Goal: Check status: Check status

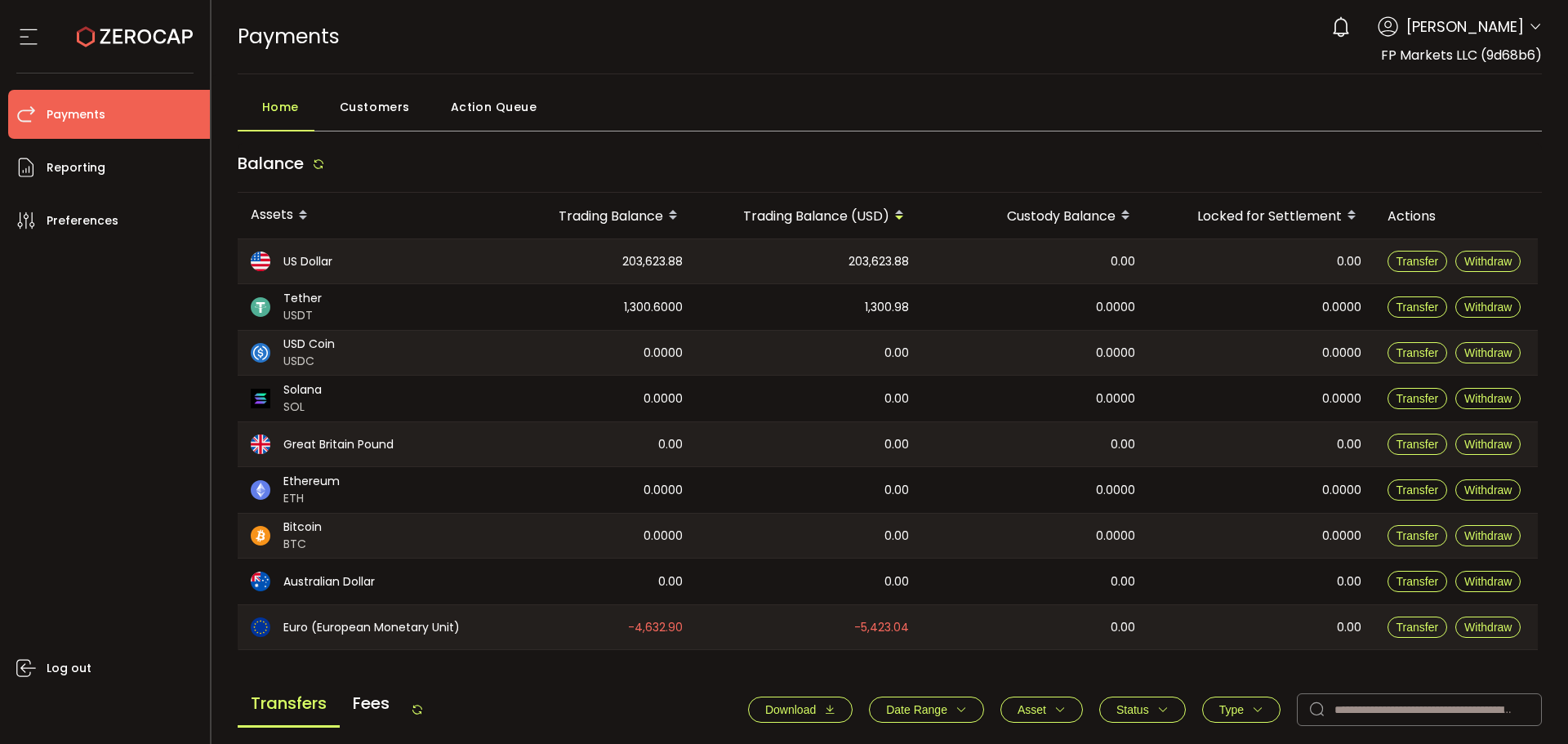
click at [603, 112] on div "Home Customers Action Queue" at bounding box center [890, 110] width 1305 height 41
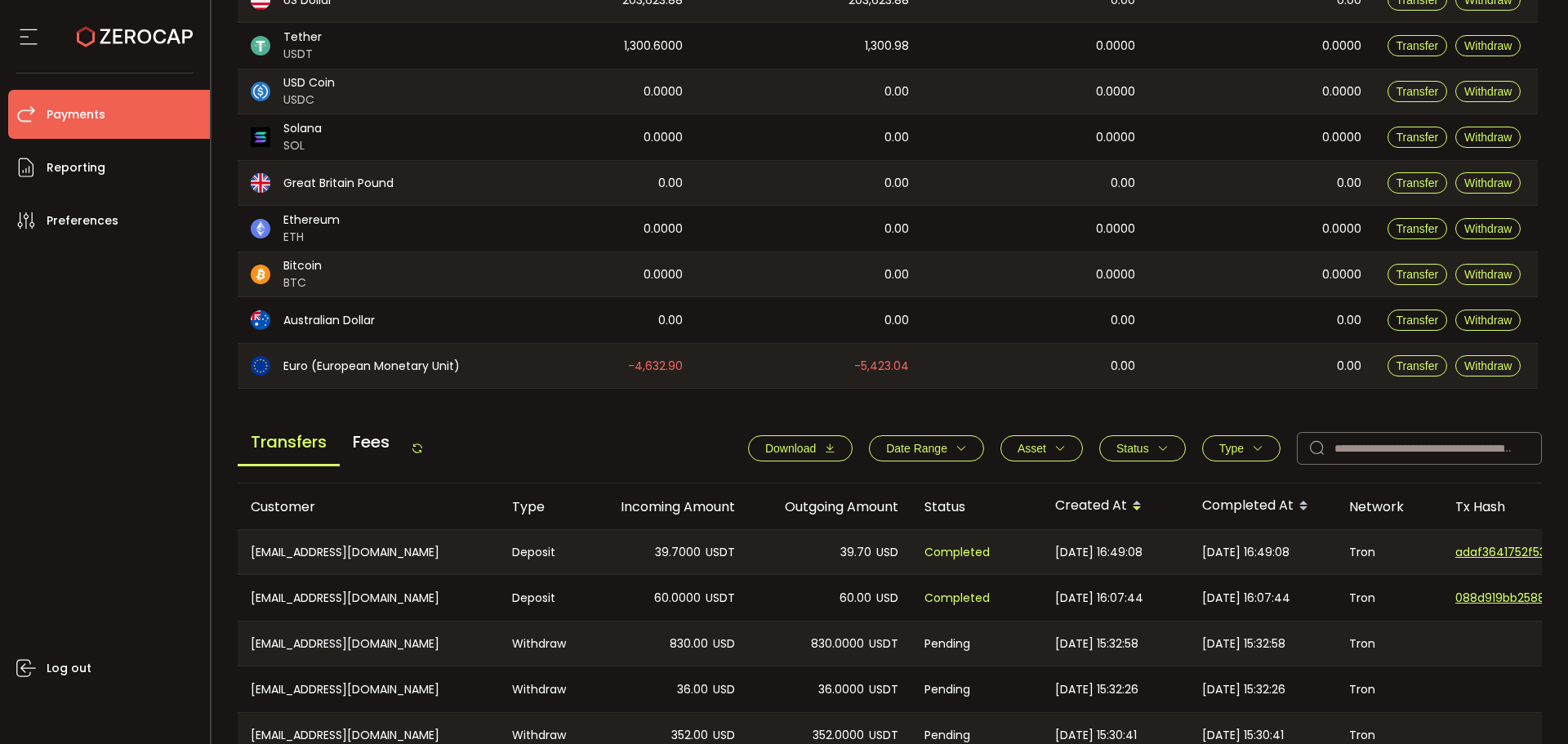
scroll to position [409, 0]
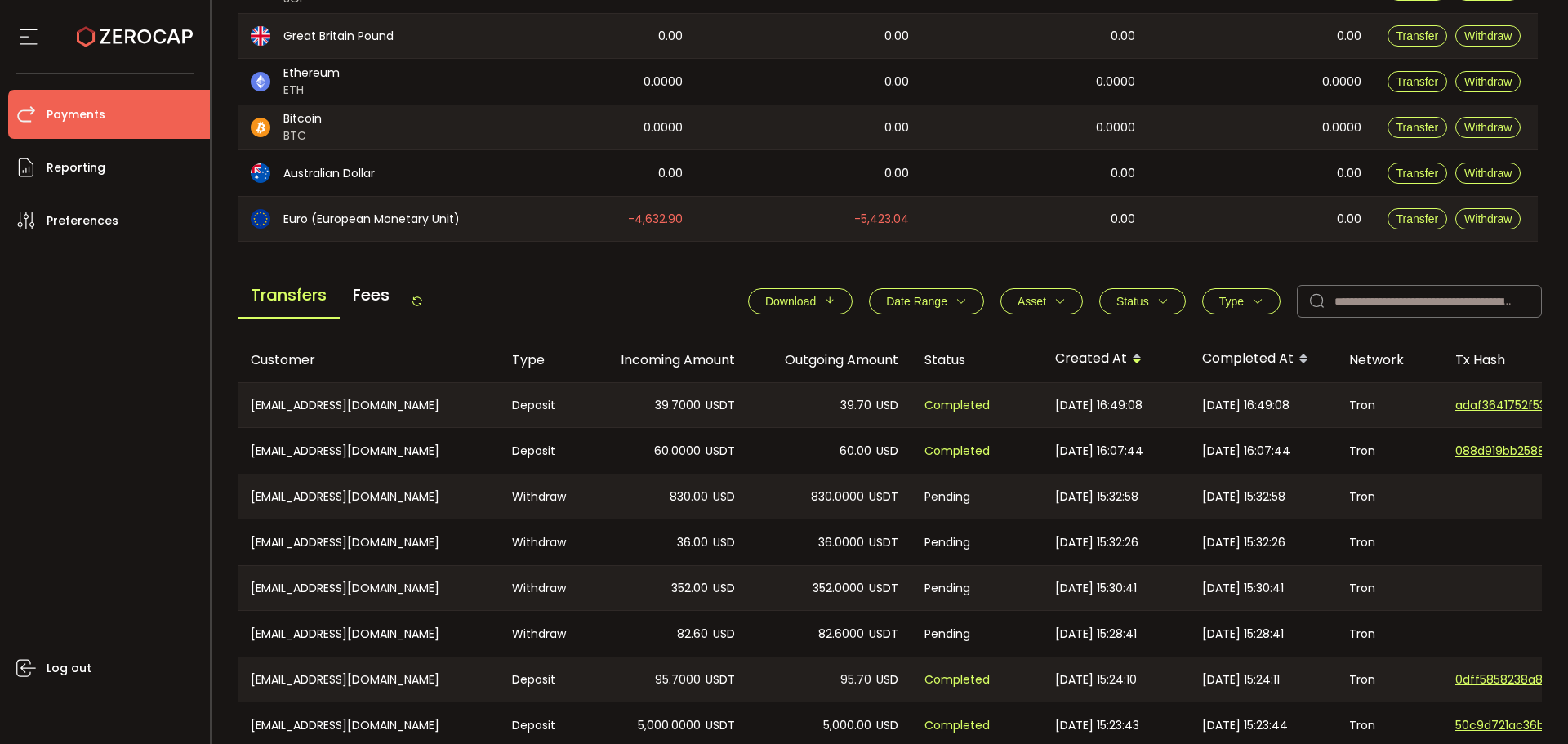
click at [428, 303] on div "Transfers Fees Download Date Range - Asset BTC ETH EUR GBP USD USDC USDT Clear …" at bounding box center [890, 305] width 1305 height 62
click at [424, 303] on icon at bounding box center [418, 301] width 13 height 13
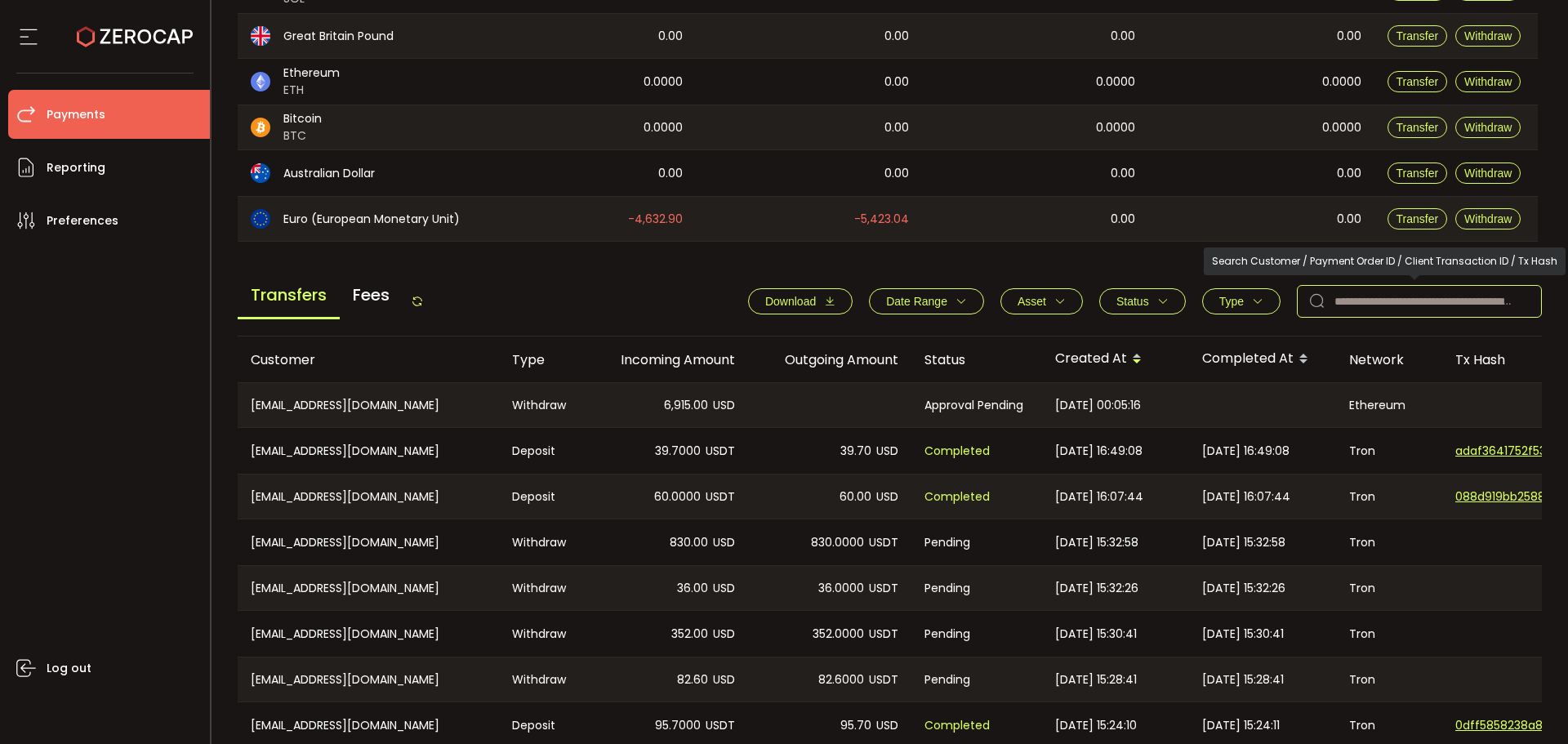
click at [1389, 306] on input "text" at bounding box center [1420, 301] width 245 height 32
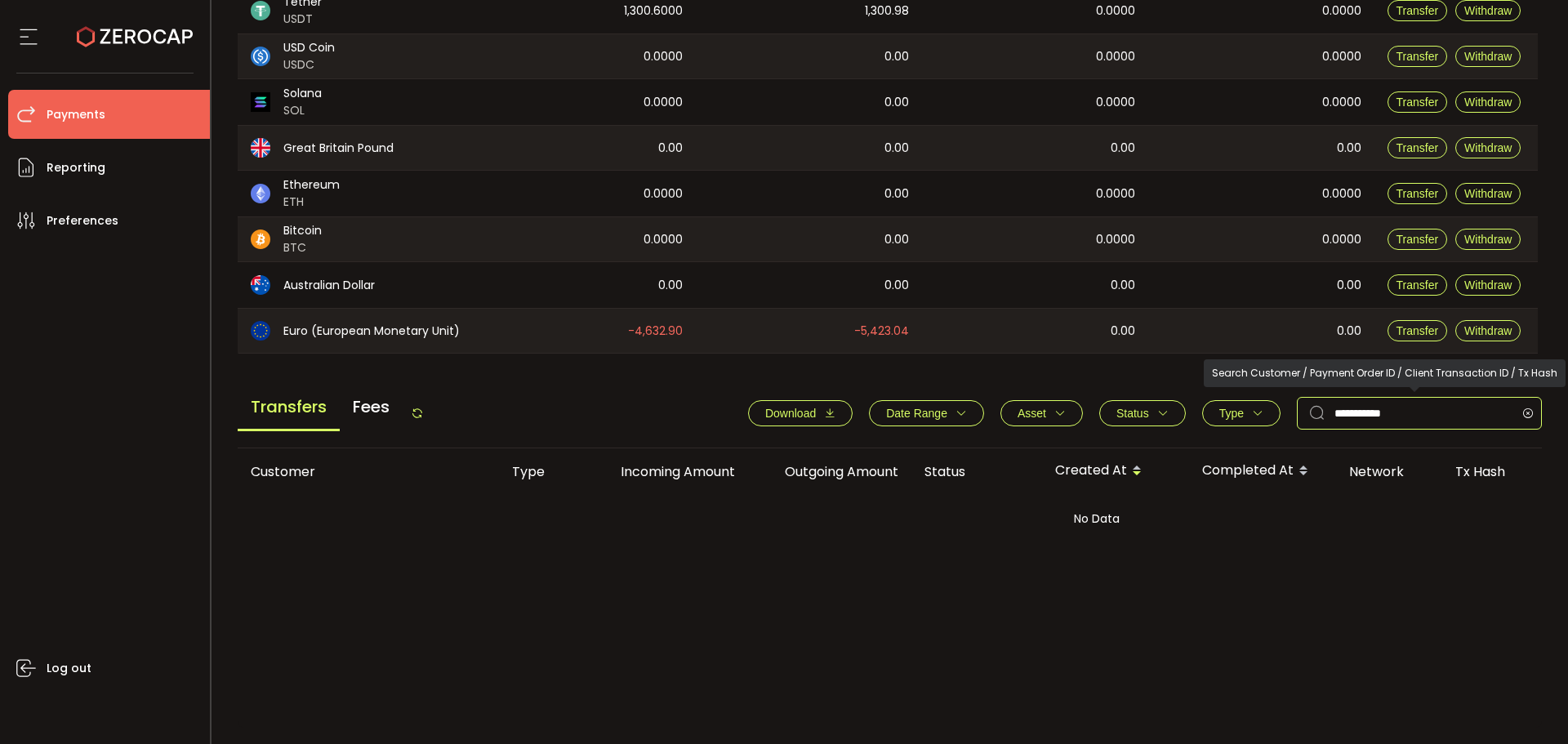
scroll to position [296, 0]
click at [1340, 416] on input "**********" at bounding box center [1420, 413] width 245 height 32
type input "**********"
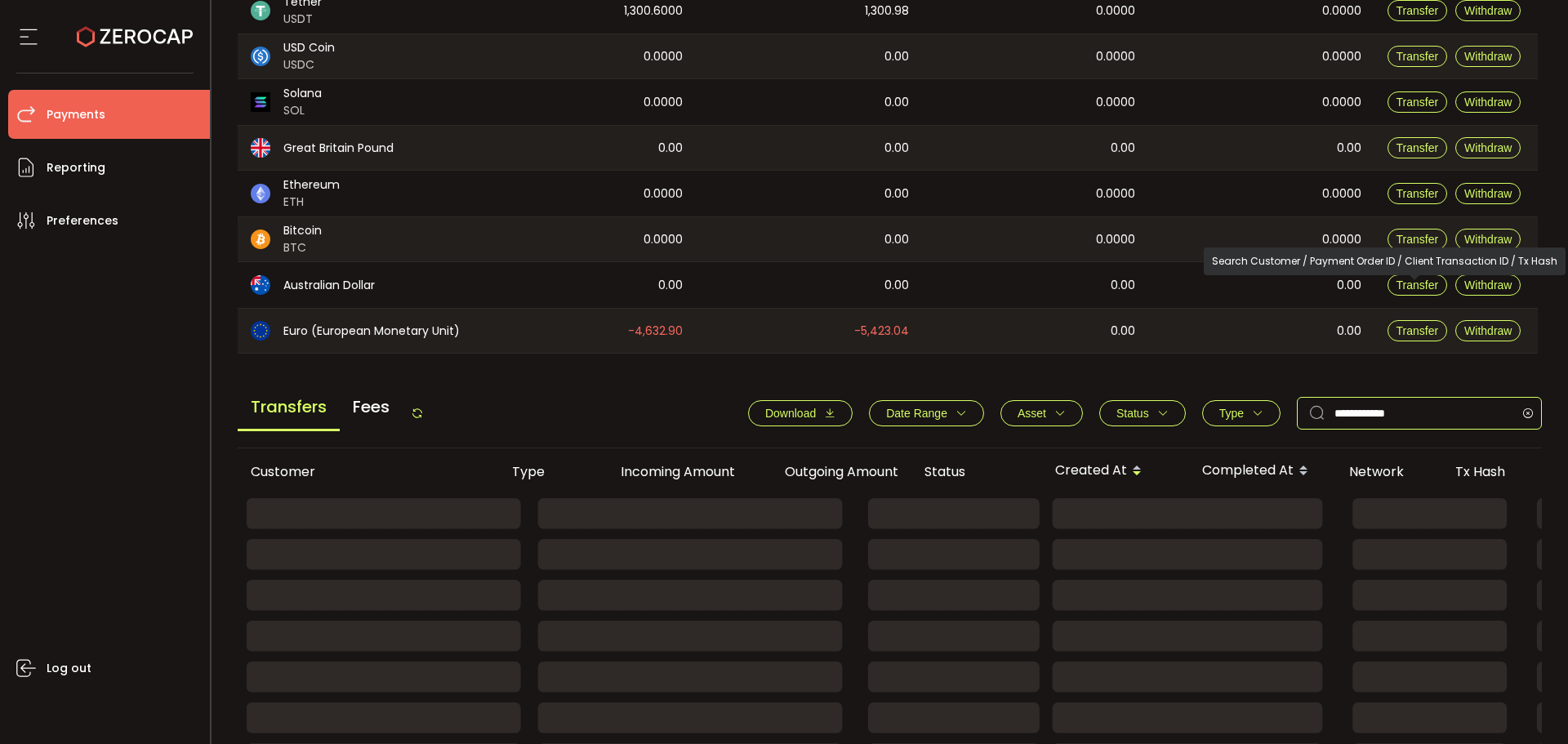
scroll to position [409, 0]
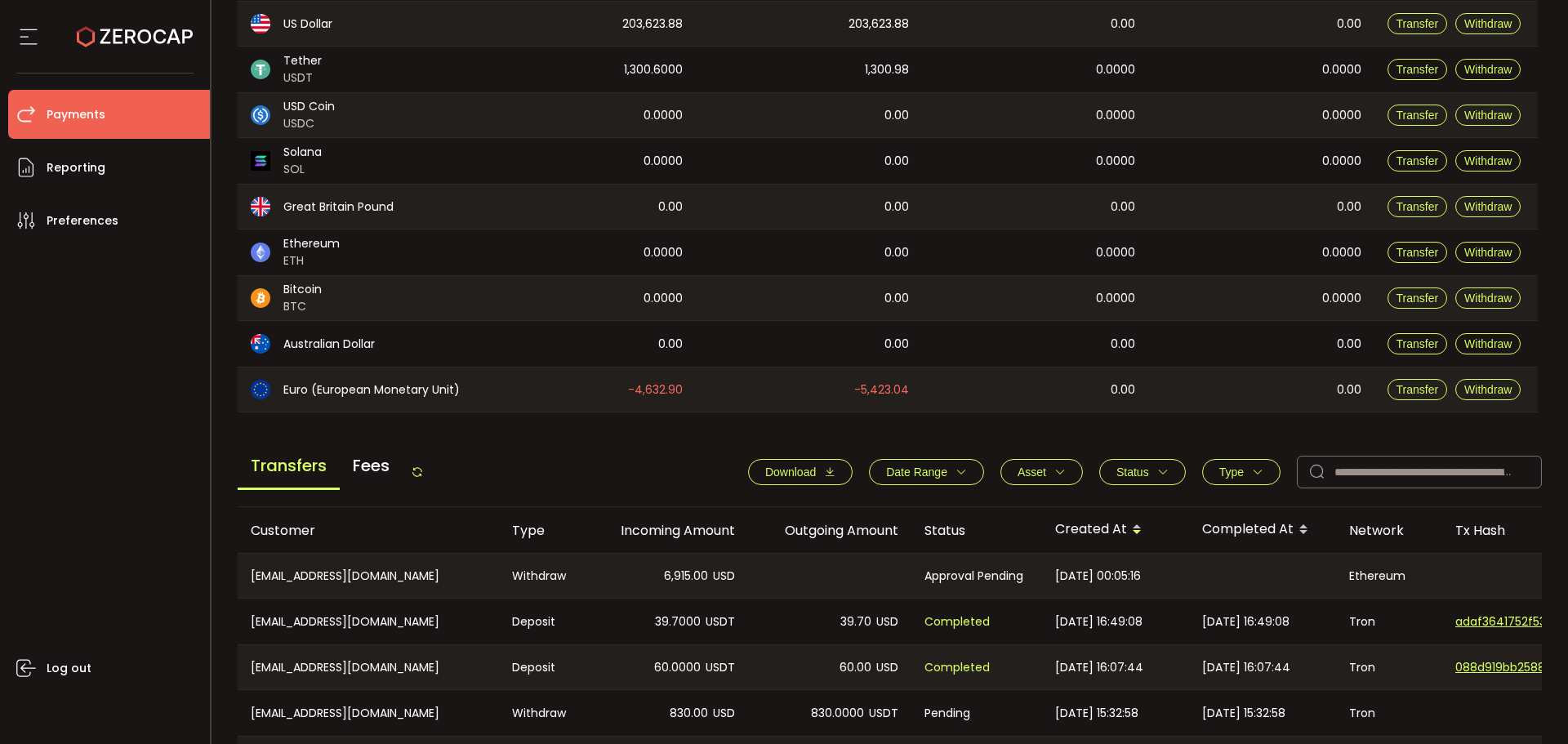
scroll to position [409, 0]
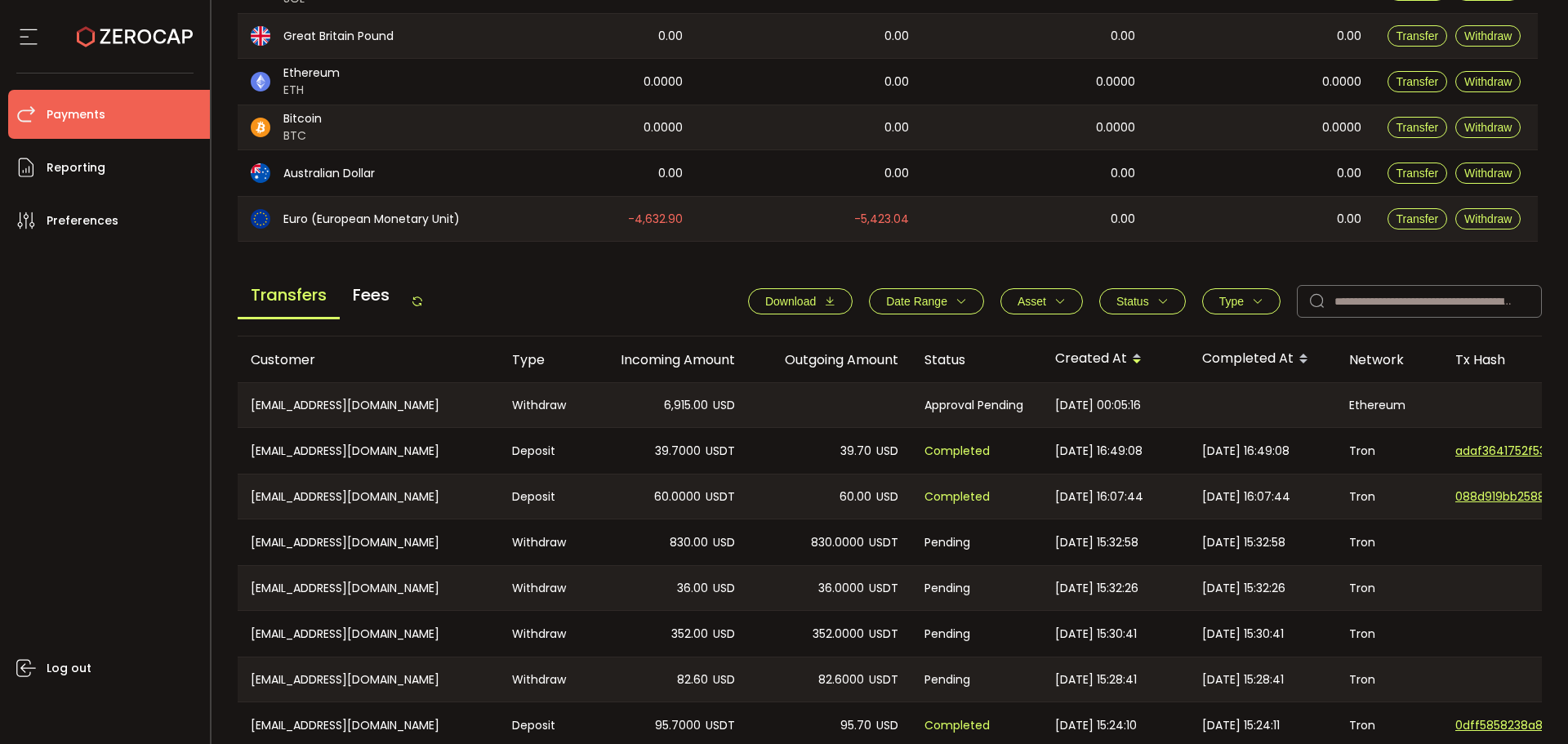
click at [416, 295] on icon at bounding box center [418, 301] width 13 height 13
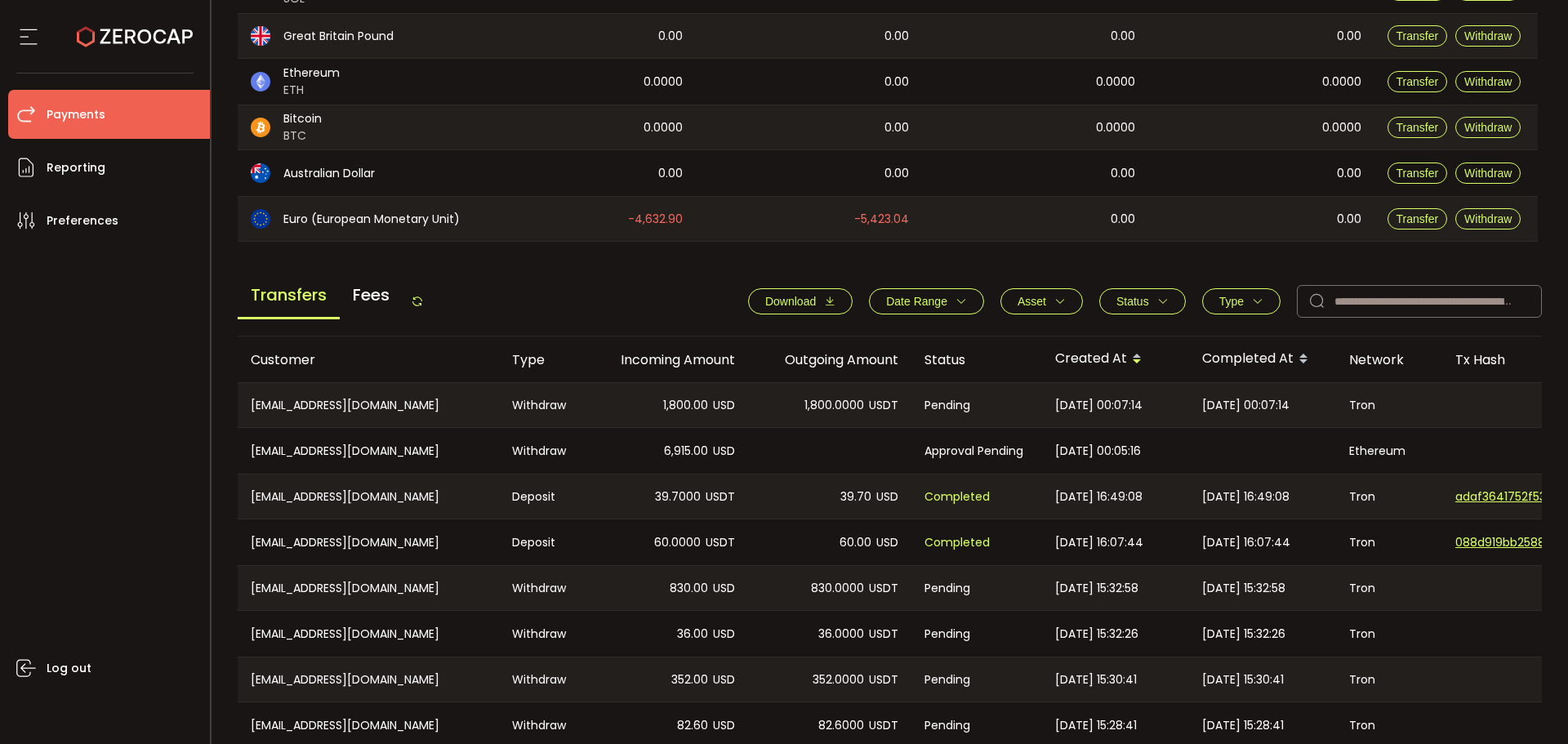
click at [412, 307] on div "Transfers Fees" at bounding box center [331, 301] width 186 height 37
click at [418, 303] on icon at bounding box center [418, 301] width 13 height 13
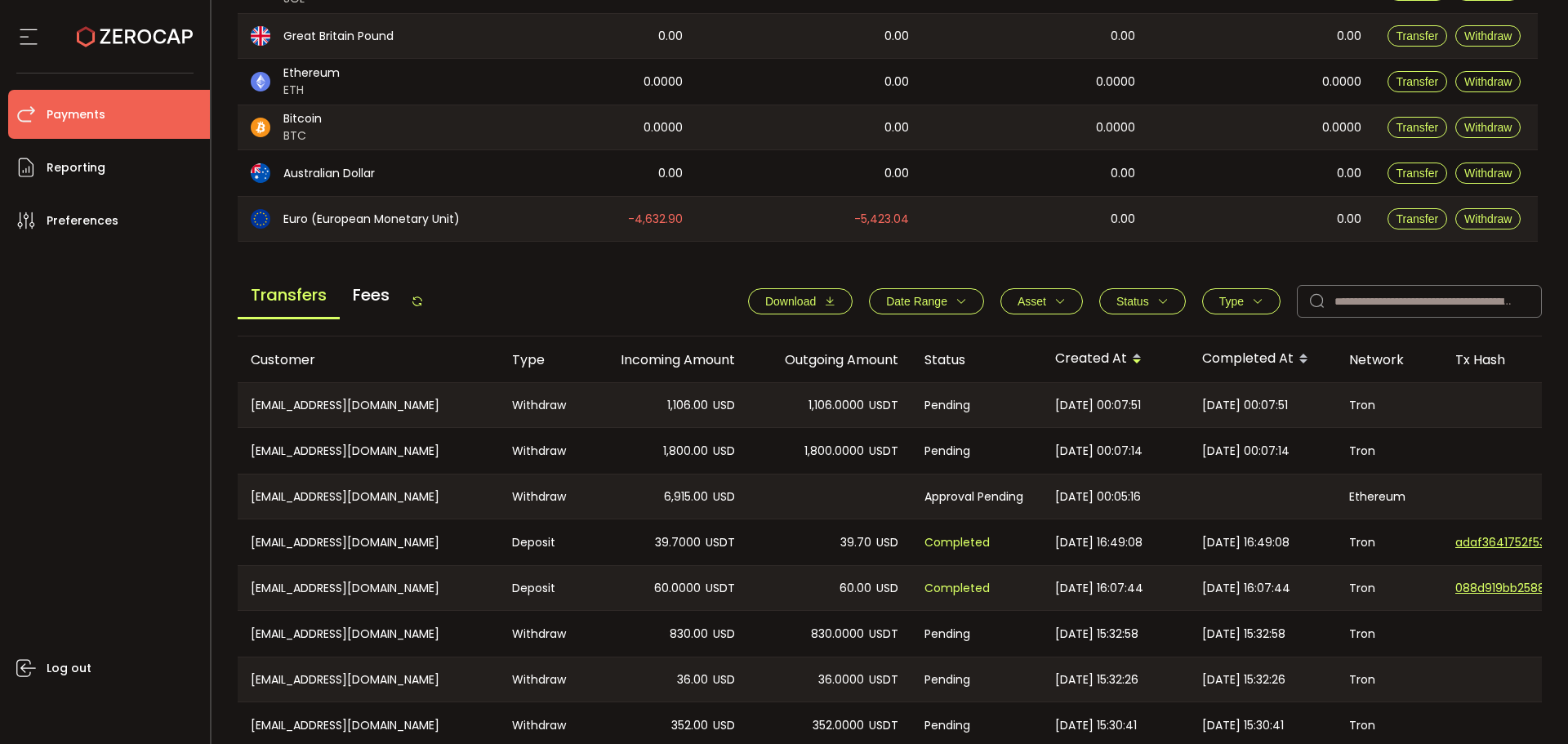
click at [802, 405] on div "1,106.0000 USDT" at bounding box center [830, 405] width 163 height 44
click at [811, 405] on span "1,106.0000" at bounding box center [836, 406] width 55 height 19
click at [815, 461] on div "1,800.0000 USDT" at bounding box center [830, 451] width 163 height 46
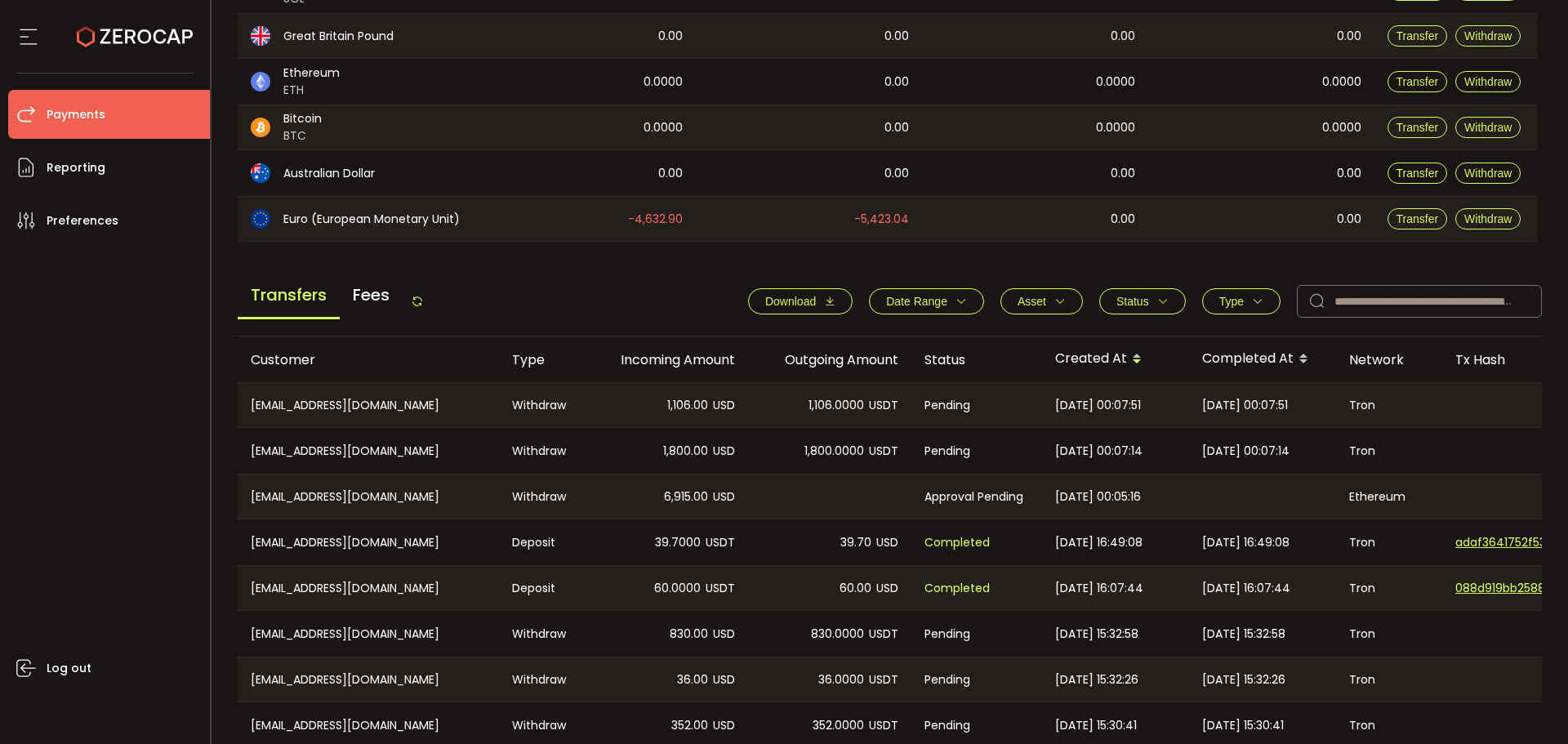
click at [855, 507] on div at bounding box center [830, 497] width 163 height 44
click at [421, 298] on icon at bounding box center [418, 301] width 13 height 13
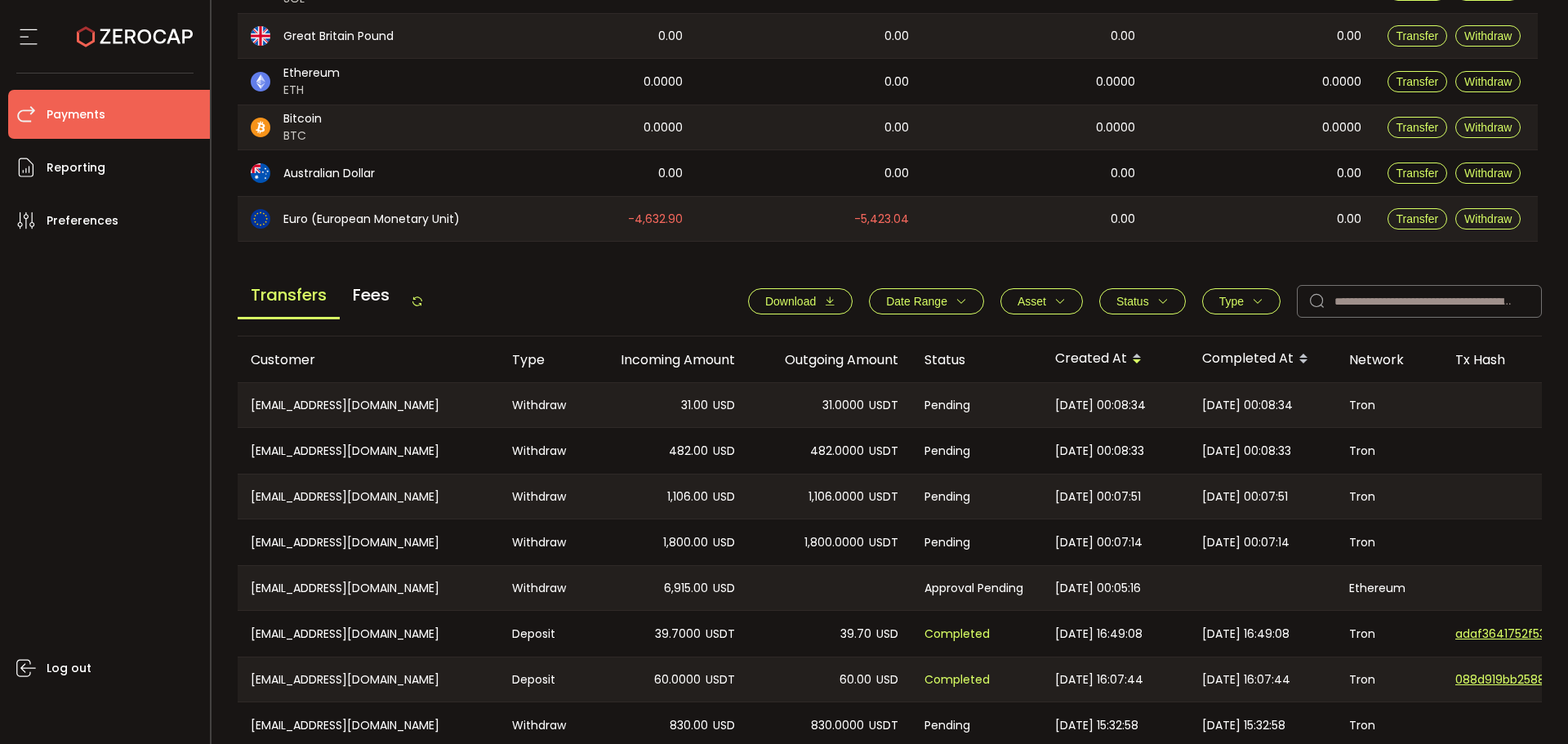
click at [421, 297] on icon at bounding box center [418, 301] width 13 height 13
click at [422, 298] on icon at bounding box center [418, 301] width 13 height 13
click at [691, 399] on span "31.00" at bounding box center [694, 406] width 27 height 19
click at [675, 450] on span "482.00" at bounding box center [688, 451] width 39 height 19
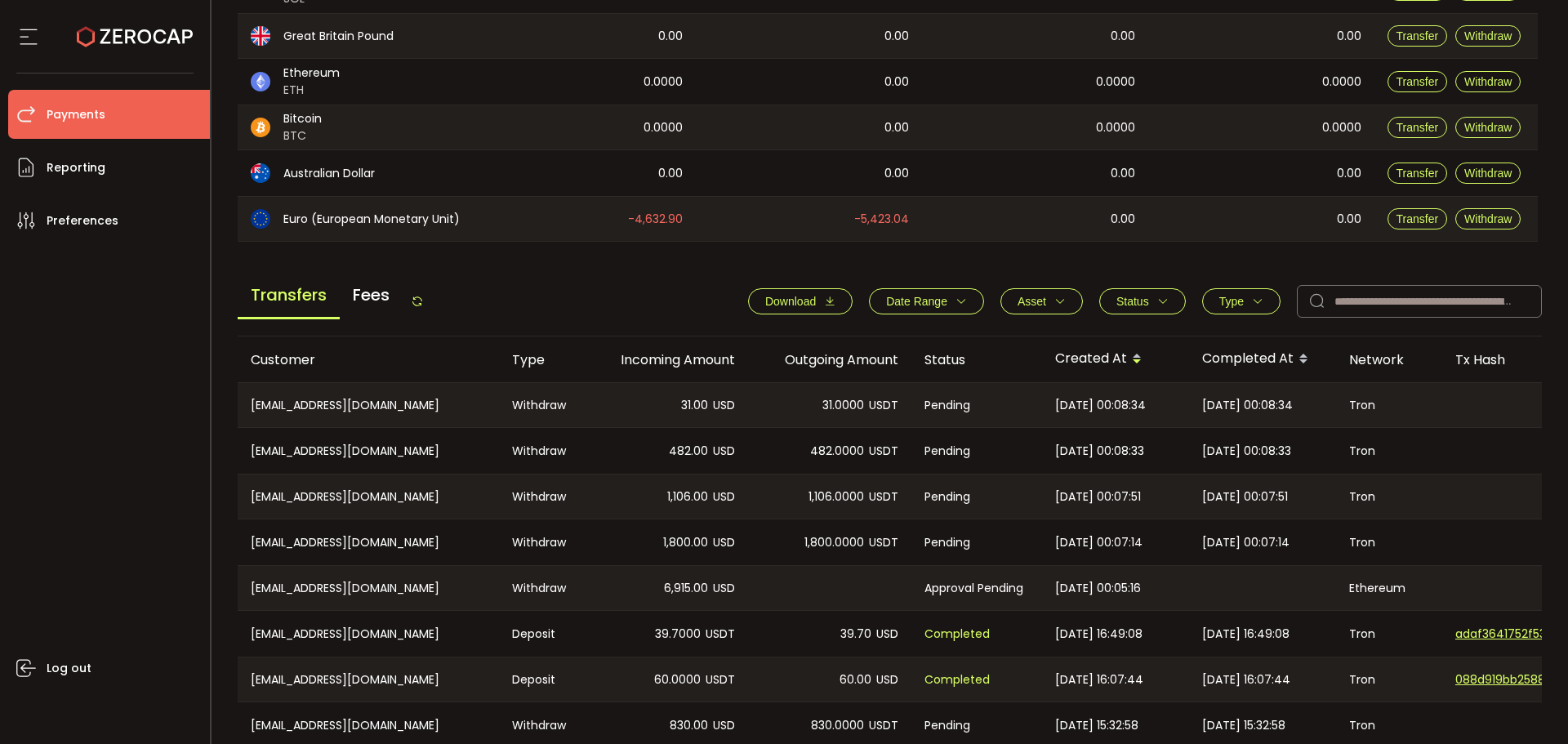
click at [675, 450] on span "482.00" at bounding box center [688, 451] width 39 height 19
click at [671, 527] on div "1,800.00 USD" at bounding box center [667, 543] width 163 height 46
click at [670, 502] on span "1,106.00" at bounding box center [688, 497] width 41 height 19
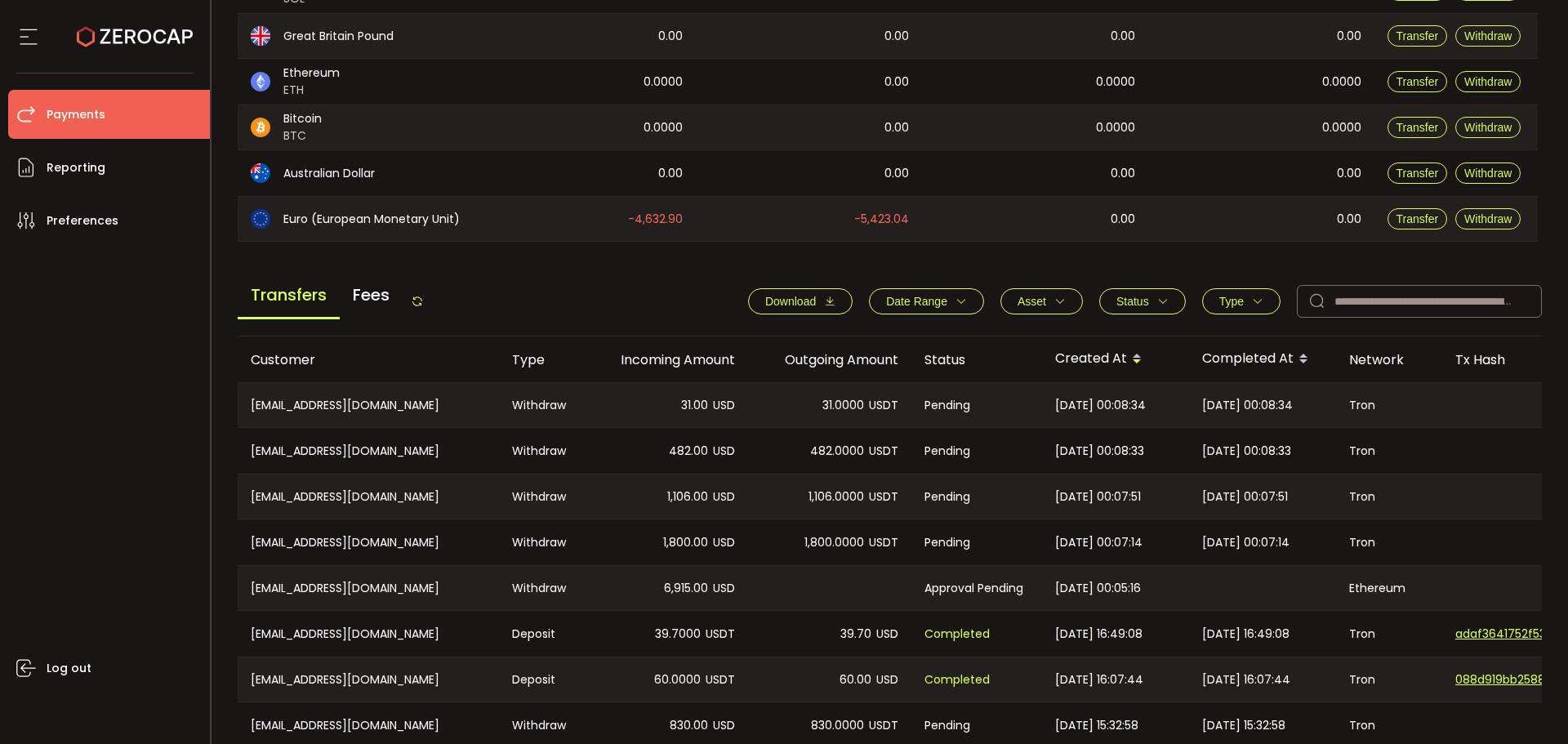
click at [680, 552] on div "1,800.00 USD" at bounding box center [667, 543] width 163 height 46
click at [697, 599] on div "6,915.00 USD" at bounding box center [667, 588] width 163 height 44
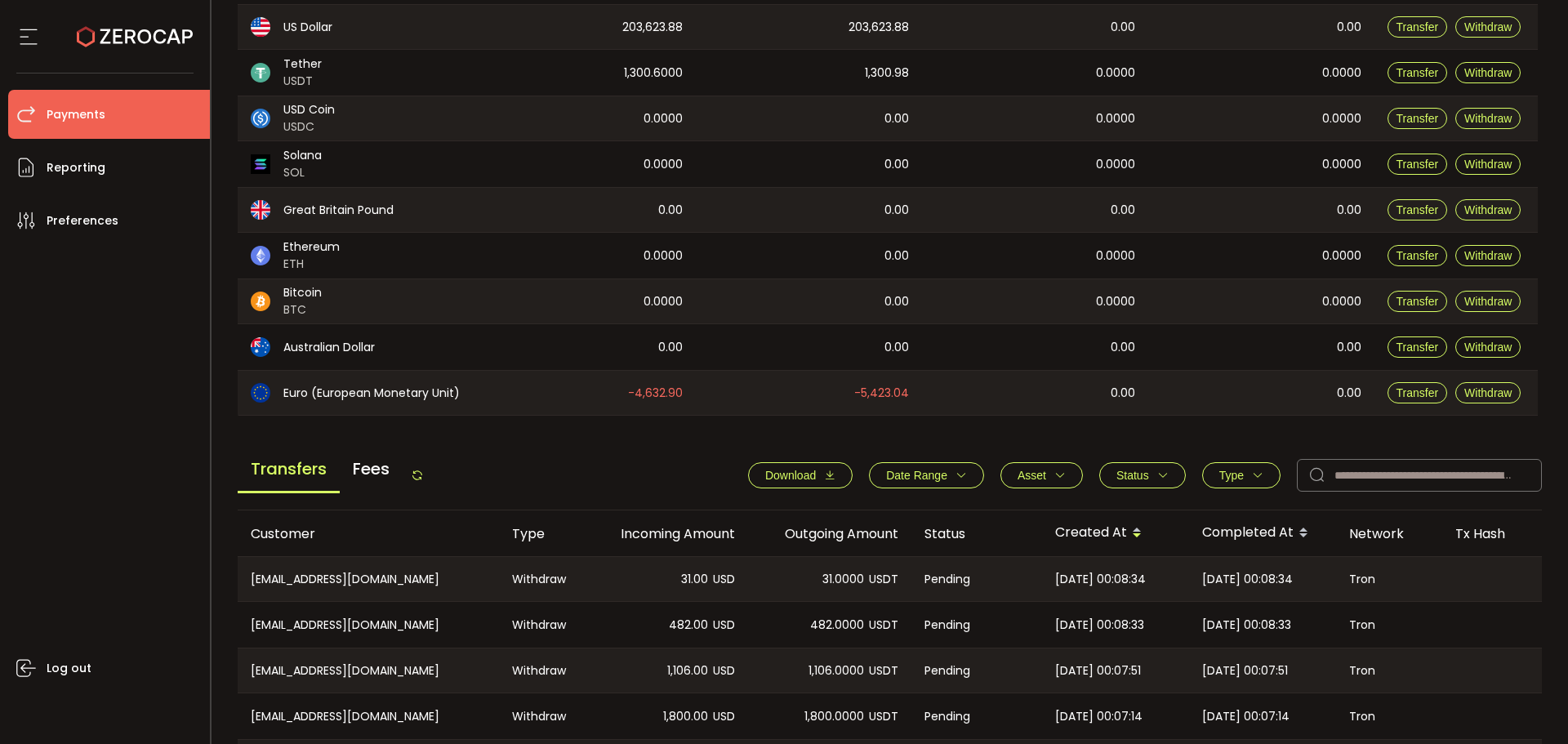
scroll to position [0, 0]
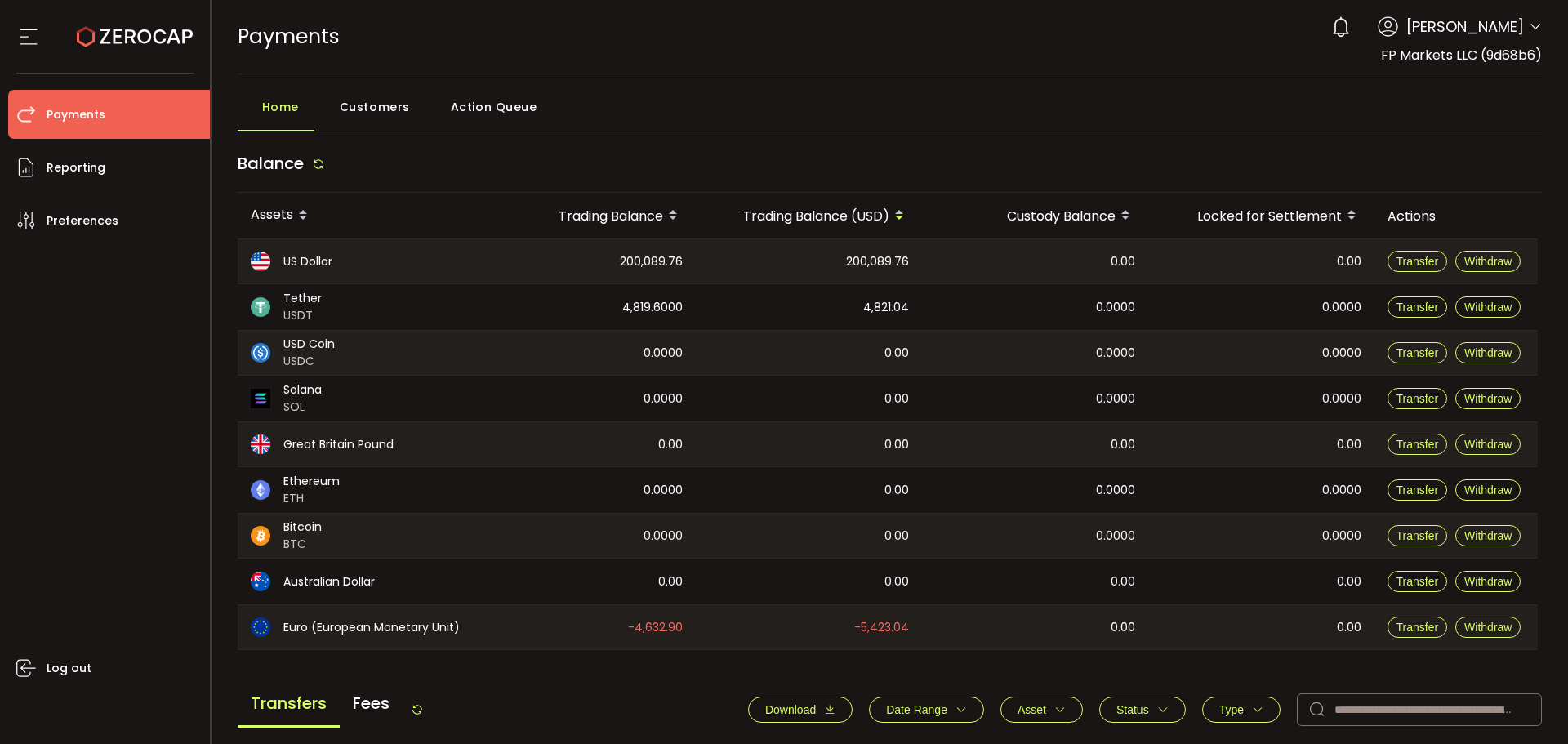
click at [424, 702] on div "Transfers Fees" at bounding box center [331, 709] width 186 height 37
click at [419, 702] on div "Transfers Fees" at bounding box center [331, 709] width 186 height 37
click at [421, 707] on icon at bounding box center [418, 710] width 13 height 13
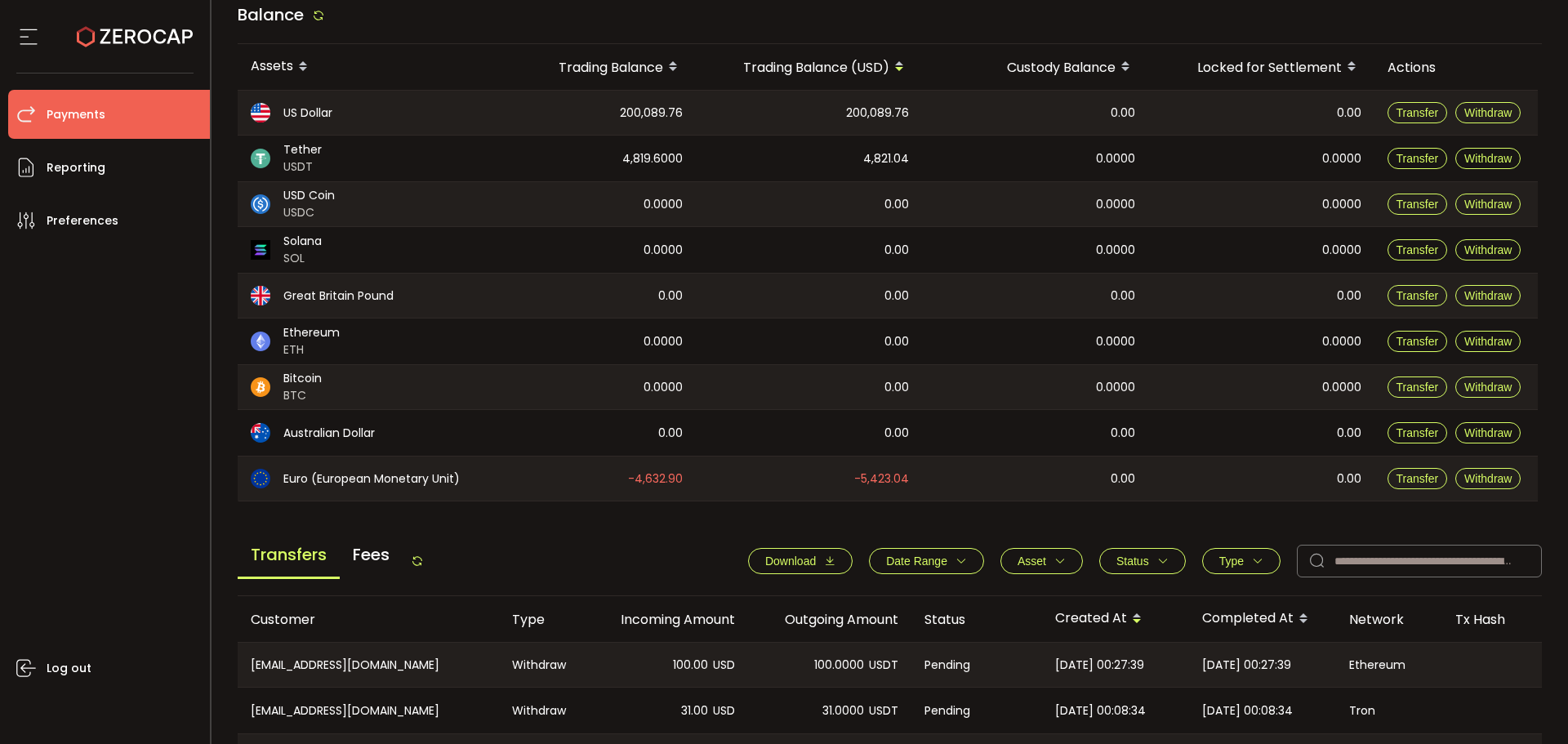
scroll to position [409, 0]
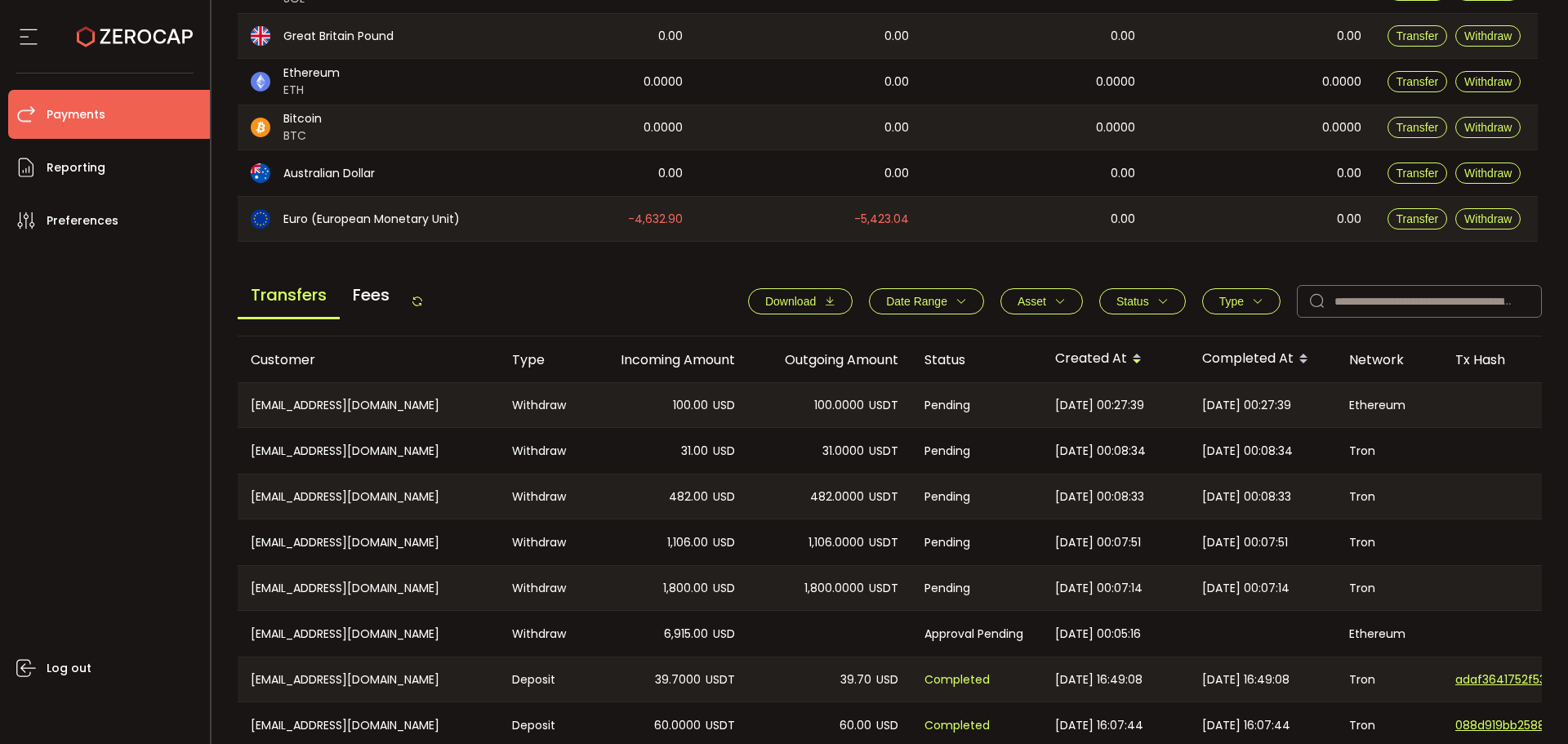
click at [419, 296] on icon at bounding box center [418, 301] width 13 height 13
